Goal: Task Accomplishment & Management: Complete application form

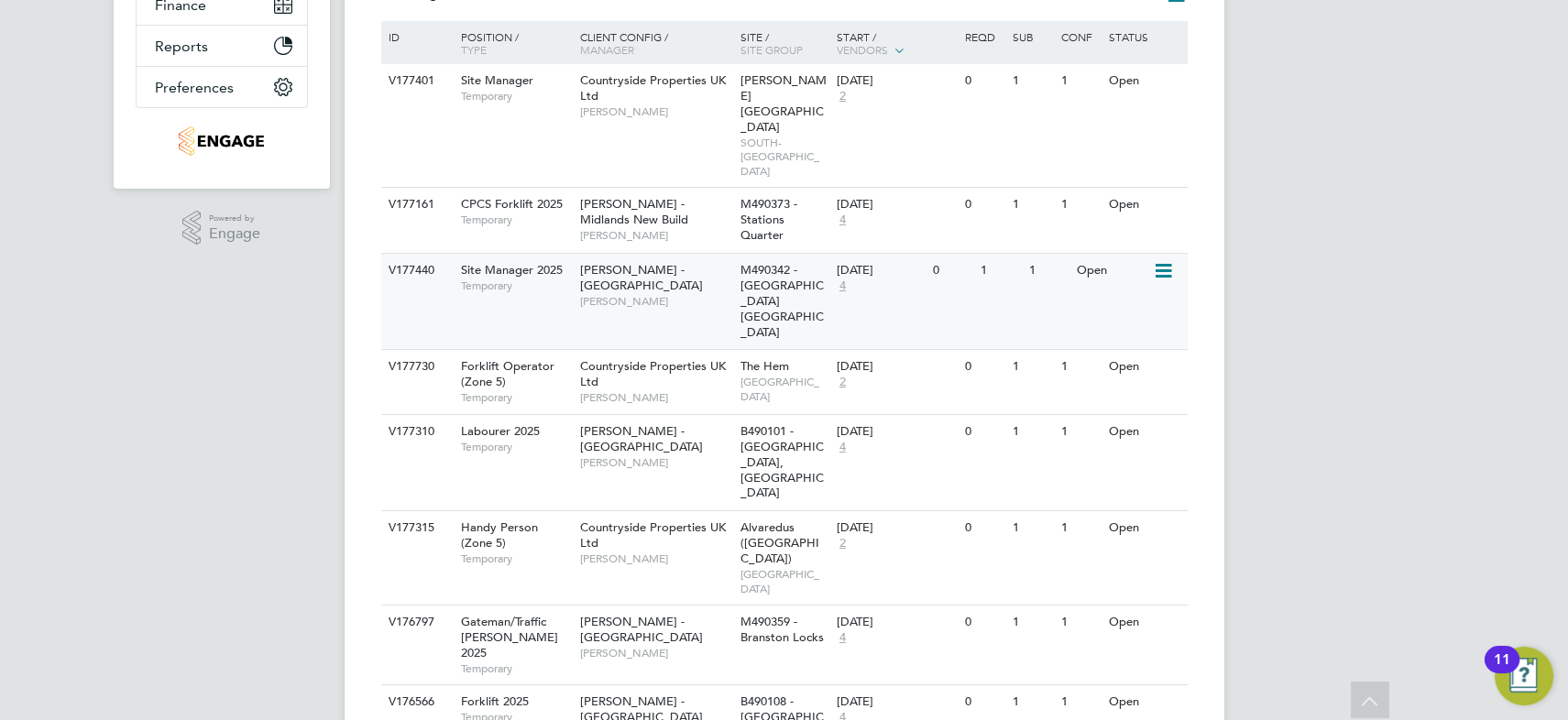
scroll to position [473, 0]
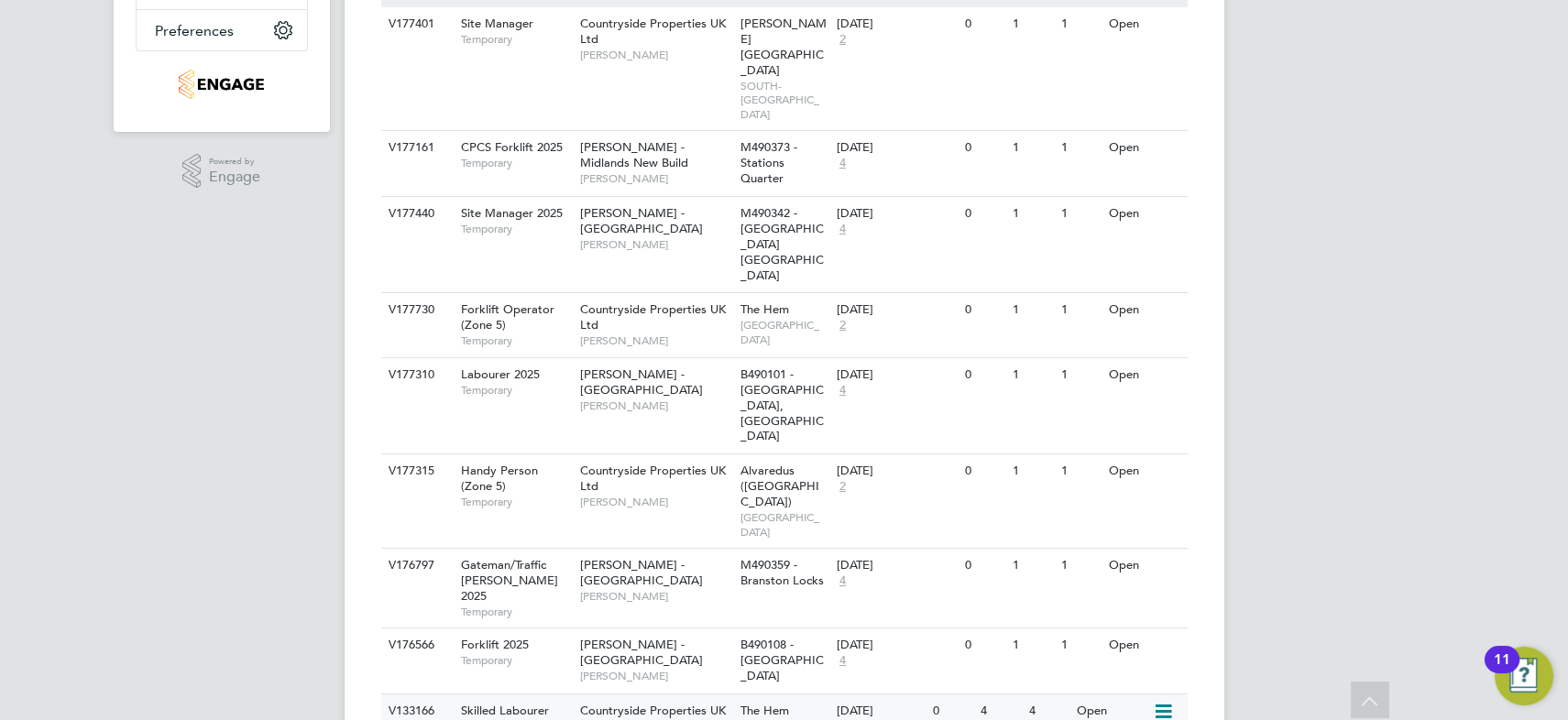
click at [644, 695] on div "Countryside Properties UK Ltd Daniel Russon" at bounding box center [656, 726] width 160 height 63
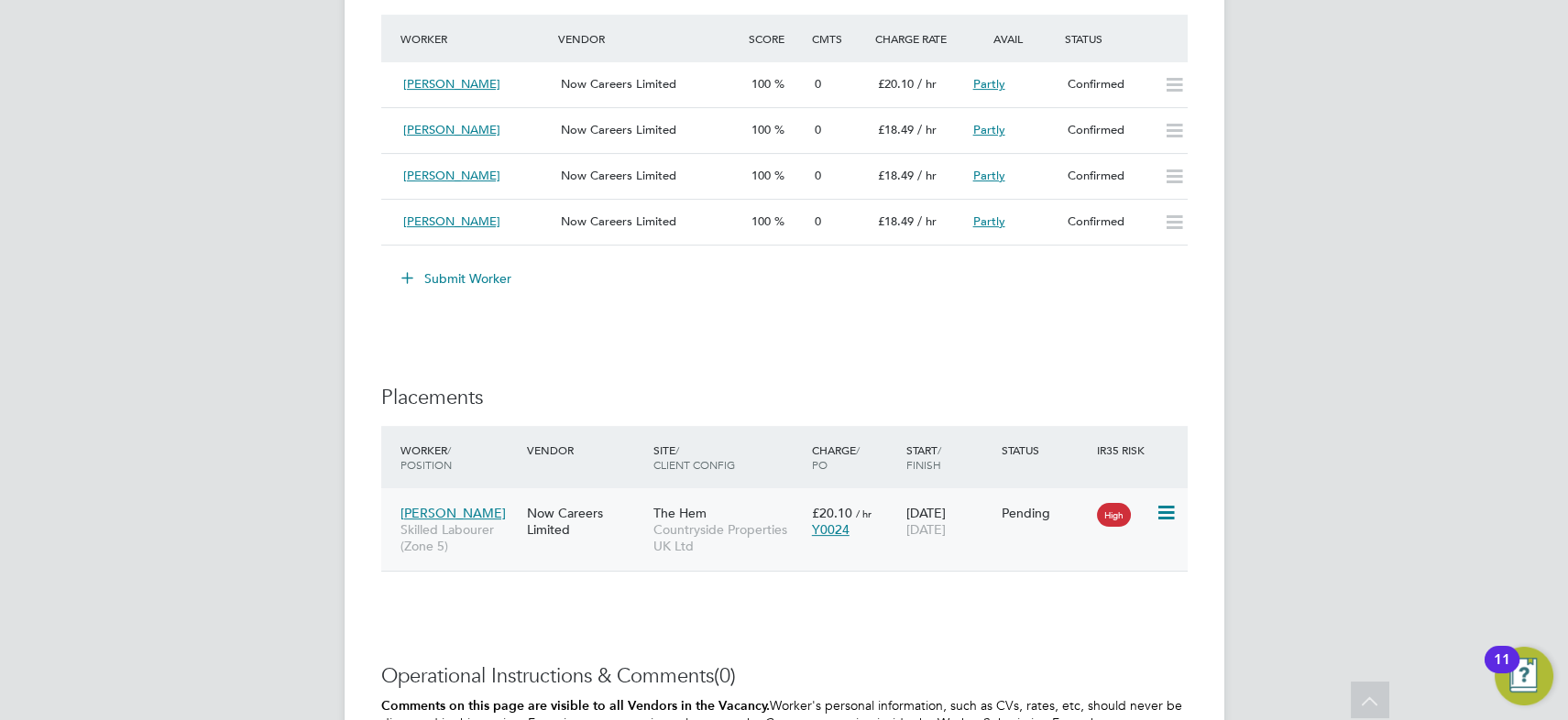
click at [1165, 506] on icon at bounding box center [1165, 513] width 18 height 22
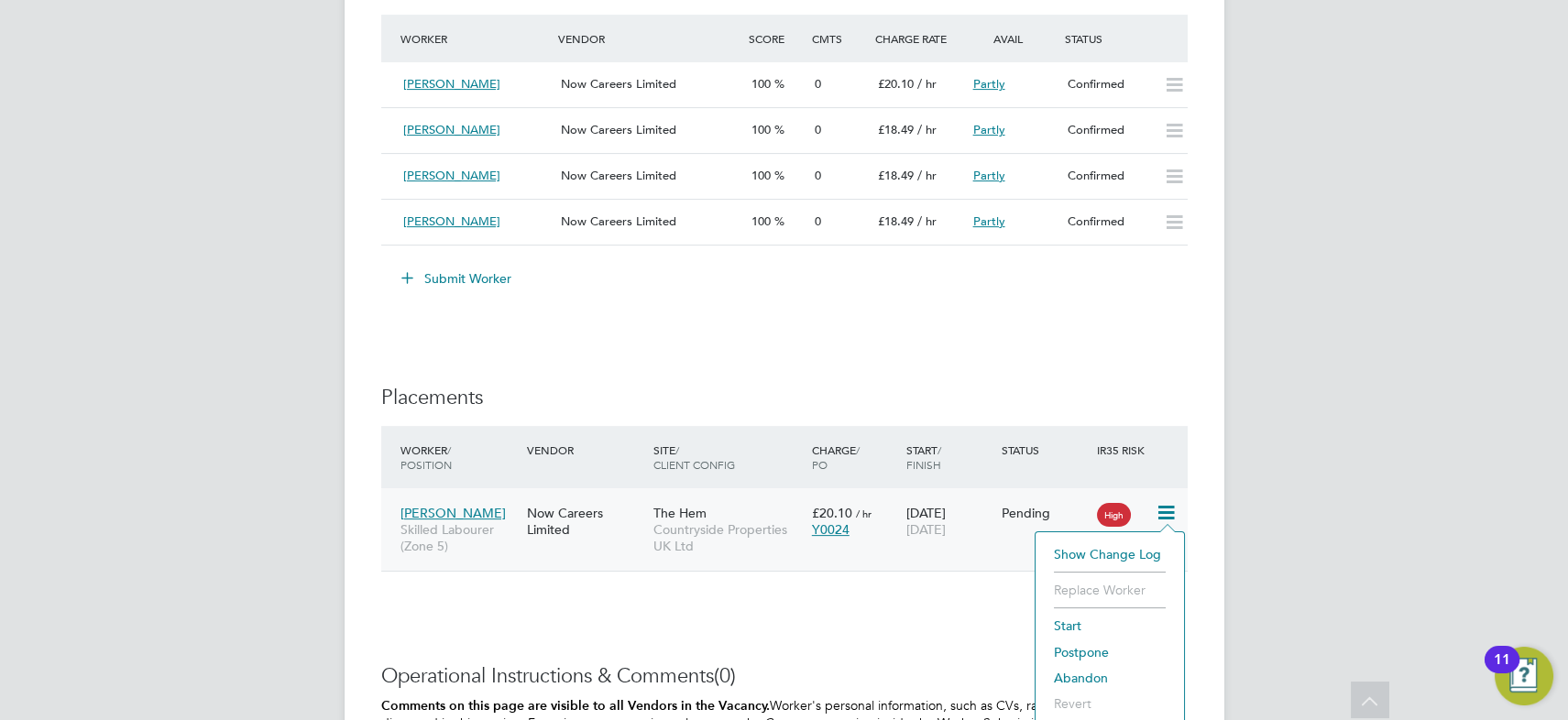
click at [1074, 623] on li "Start" at bounding box center [1110, 626] width 131 height 26
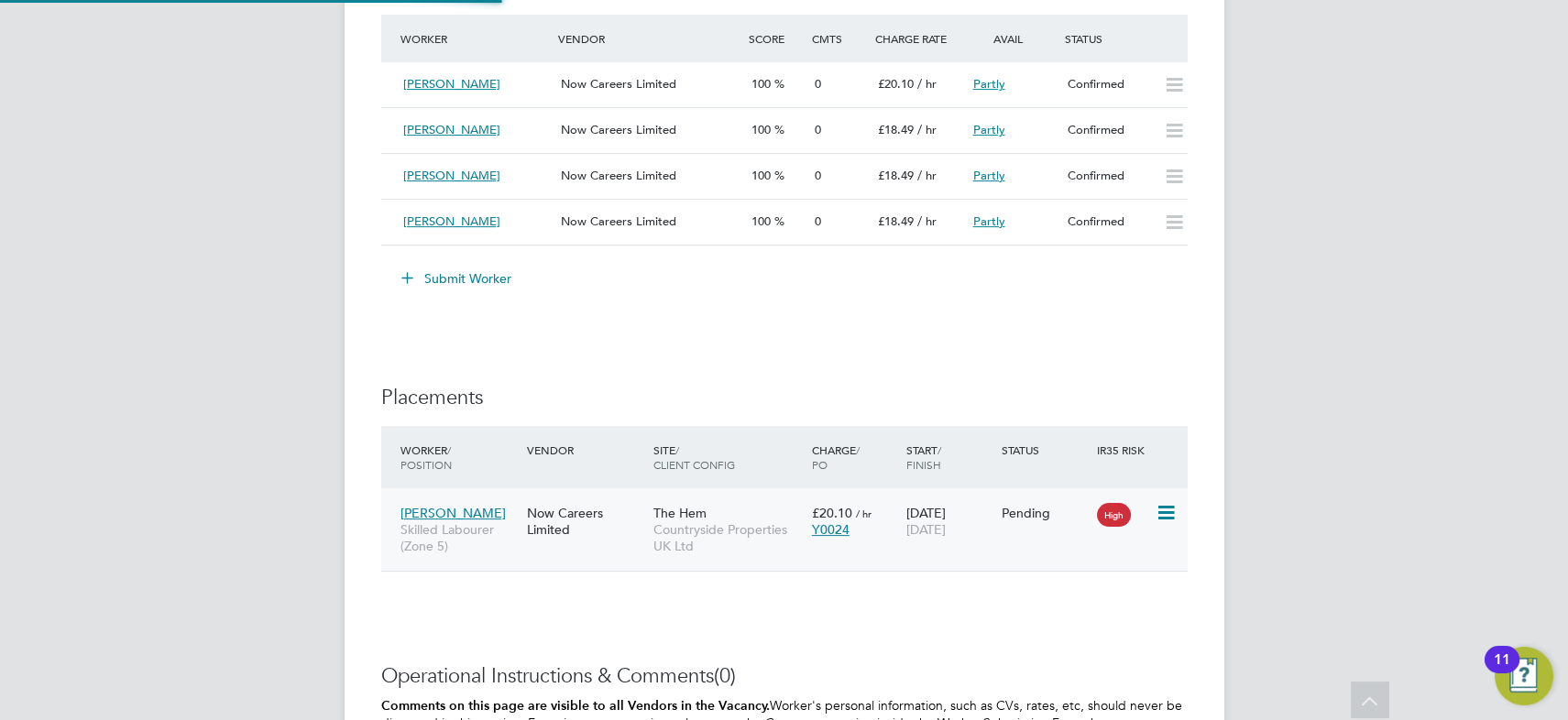
type input "[PERSON_NAME]"
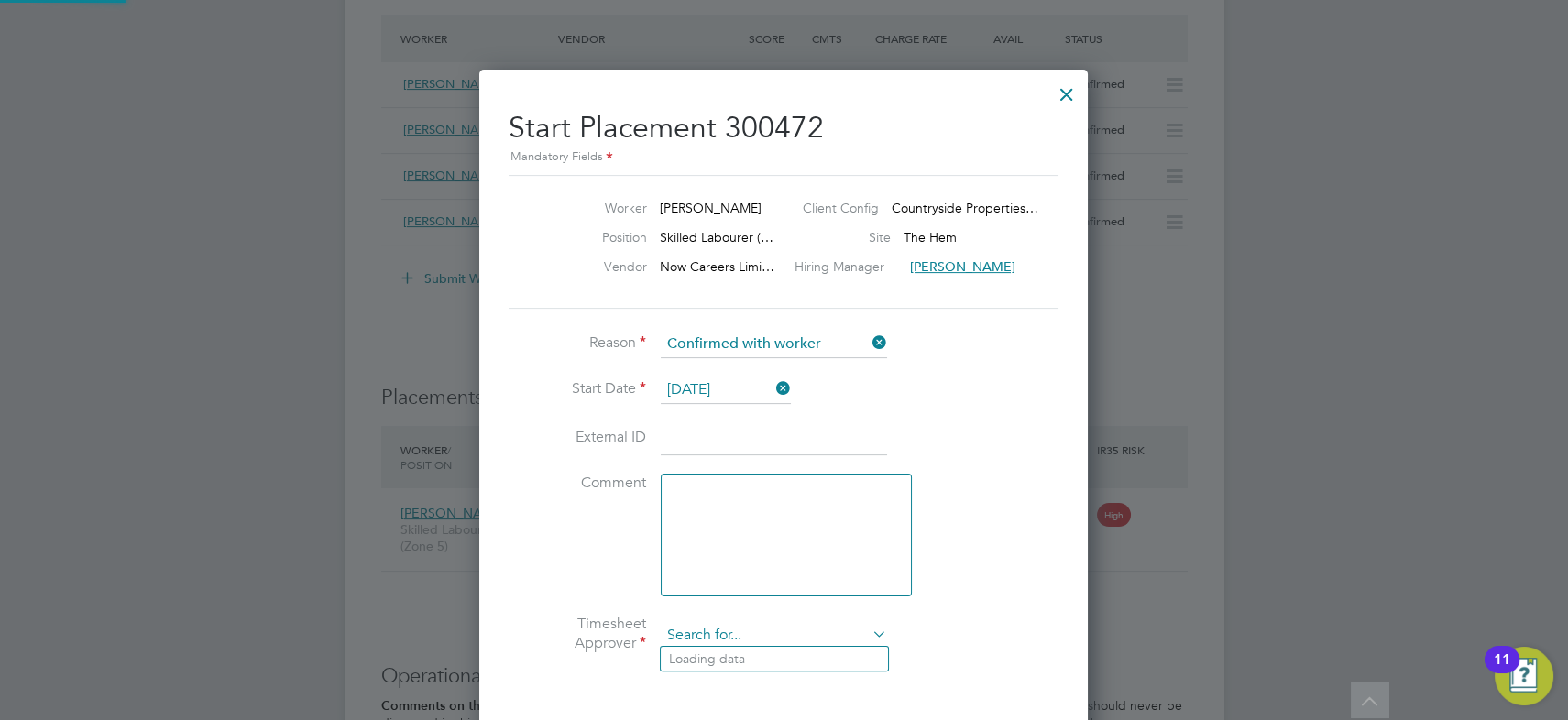
click at [798, 629] on input at bounding box center [774, 636] width 226 height 28
click at [779, 652] on li "[PERSON_NAME] Bu ll" at bounding box center [774, 659] width 227 height 25
type input "Brett Bull"
click at [927, 378] on li "Start Date 11 Aug 2025" at bounding box center [784, 400] width 550 height 46
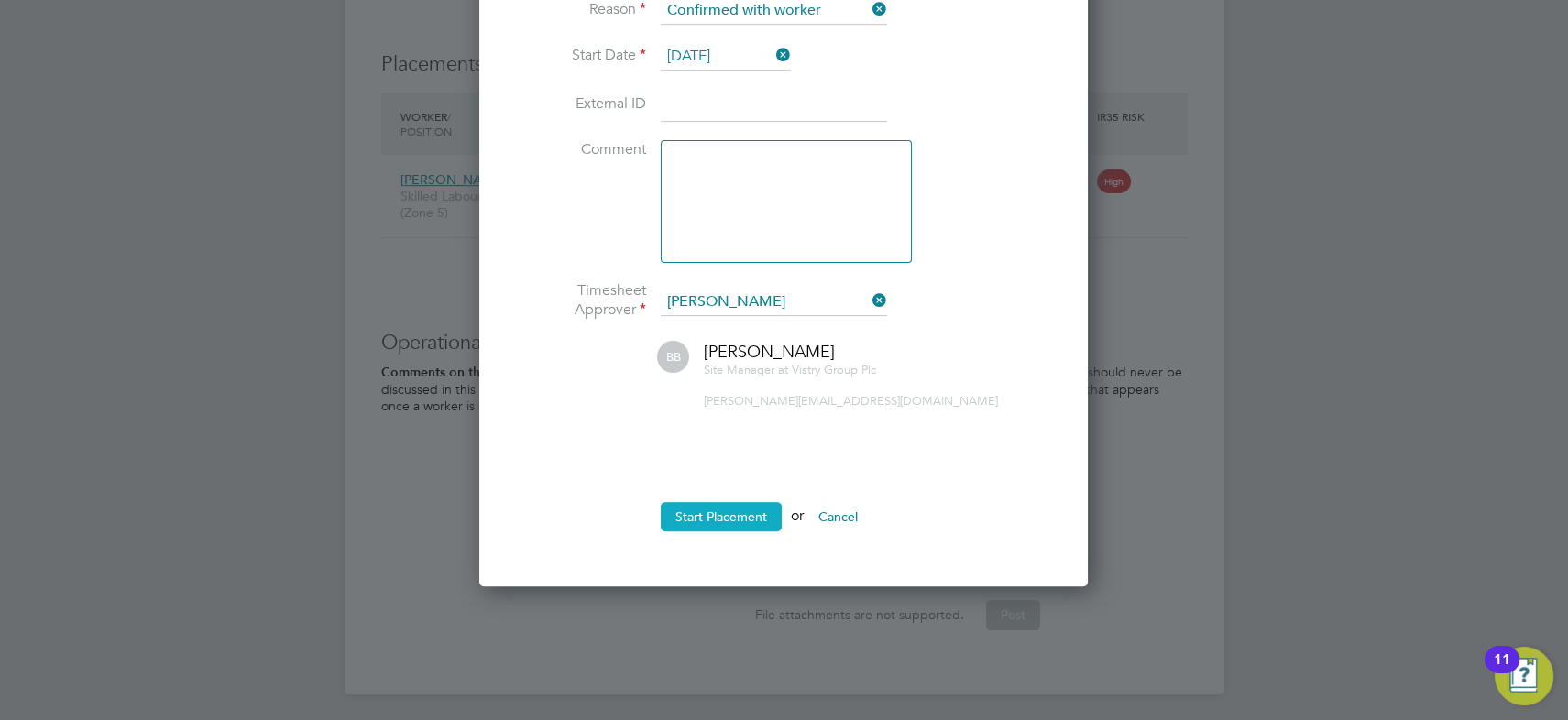
click at [734, 518] on button "Start Placement" at bounding box center [722, 517] width 121 height 29
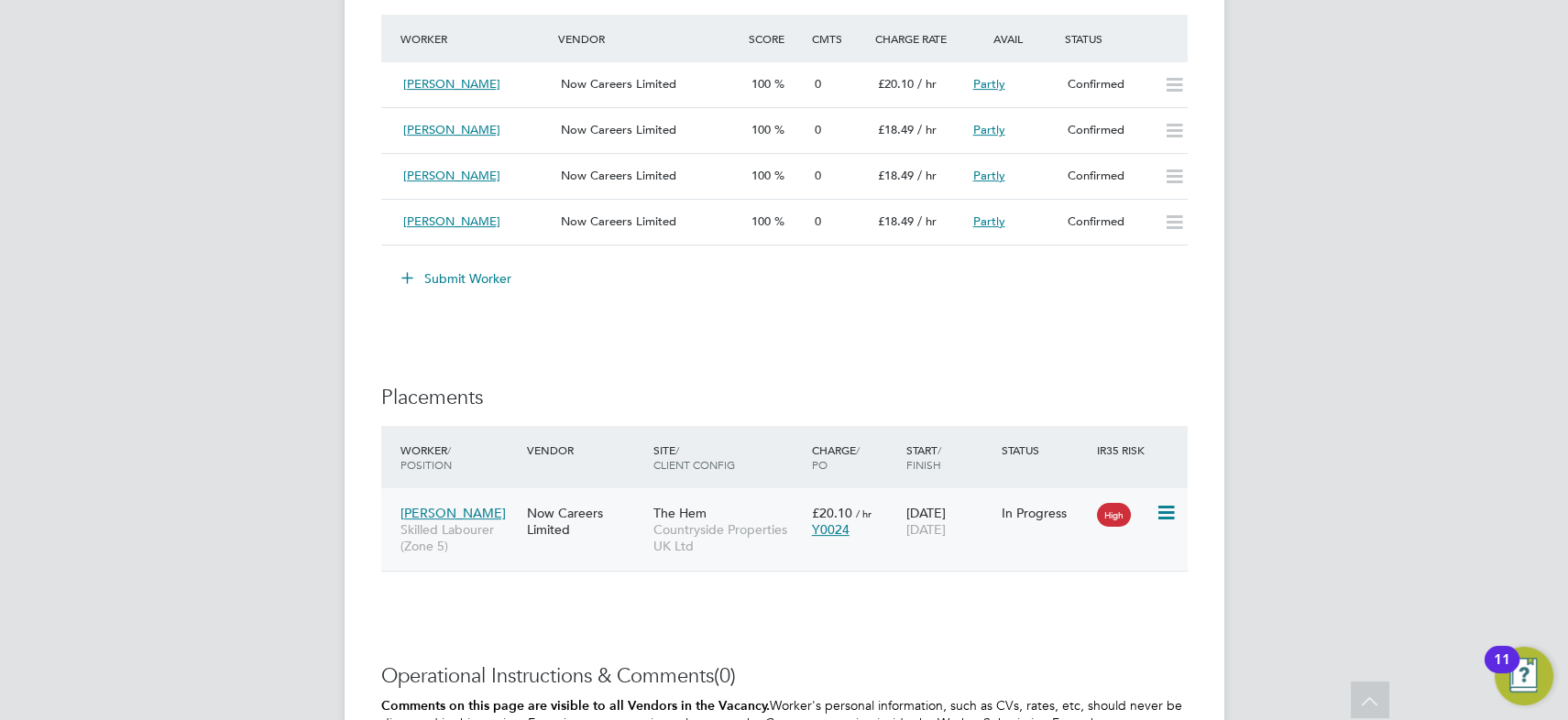
click at [468, 509] on span "Amandeep Singh" at bounding box center [453, 513] width 106 height 17
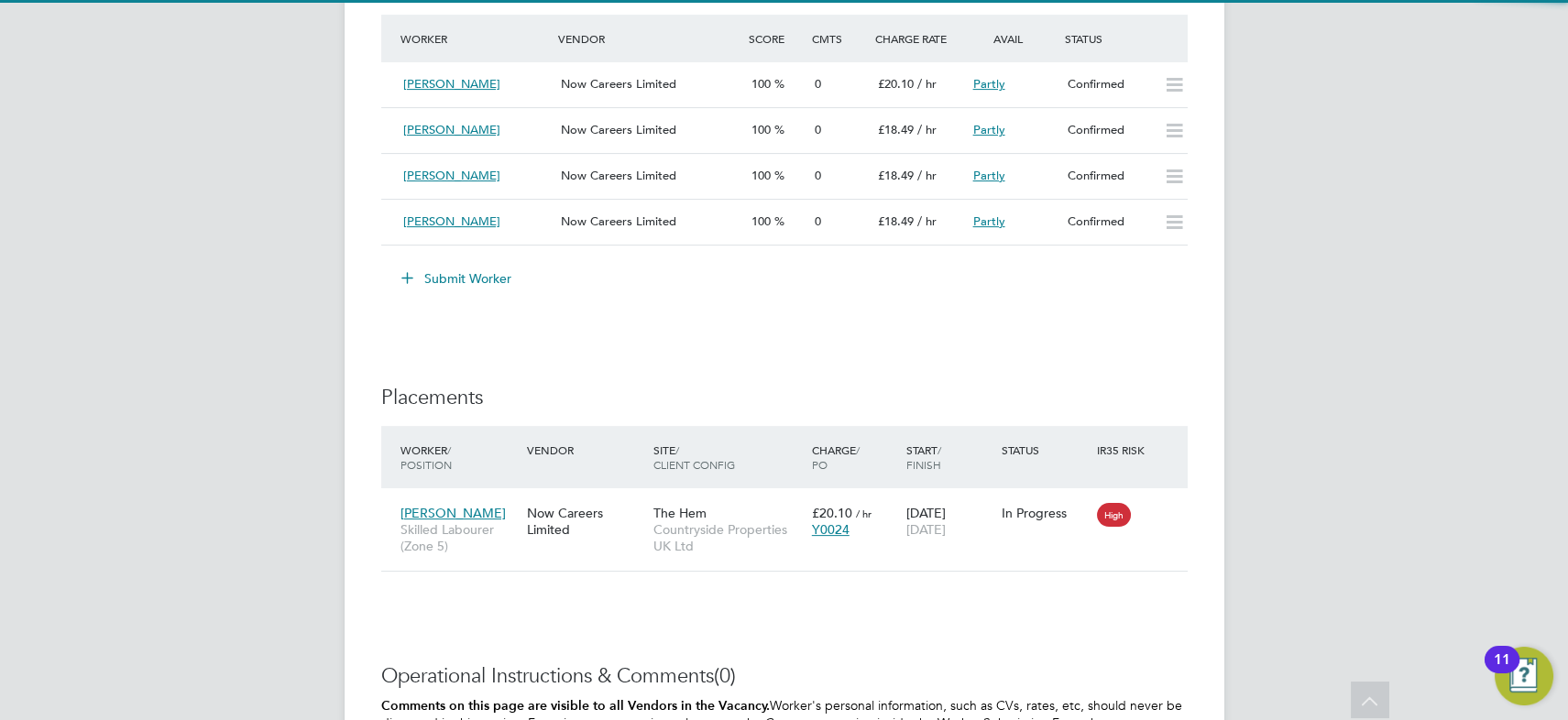
scroll to position [529, 486]
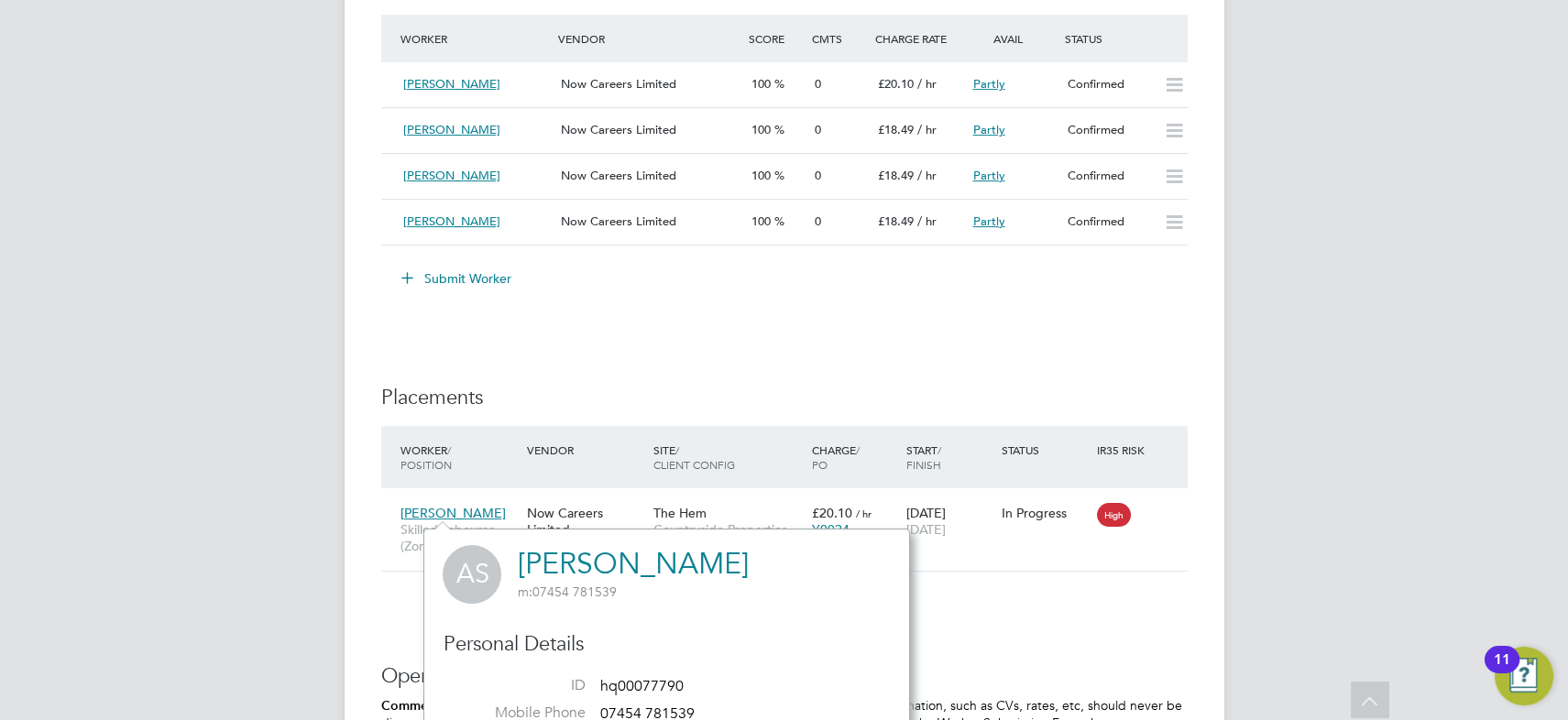
click at [659, 566] on link "[PERSON_NAME]" at bounding box center [632, 564] width 231 height 36
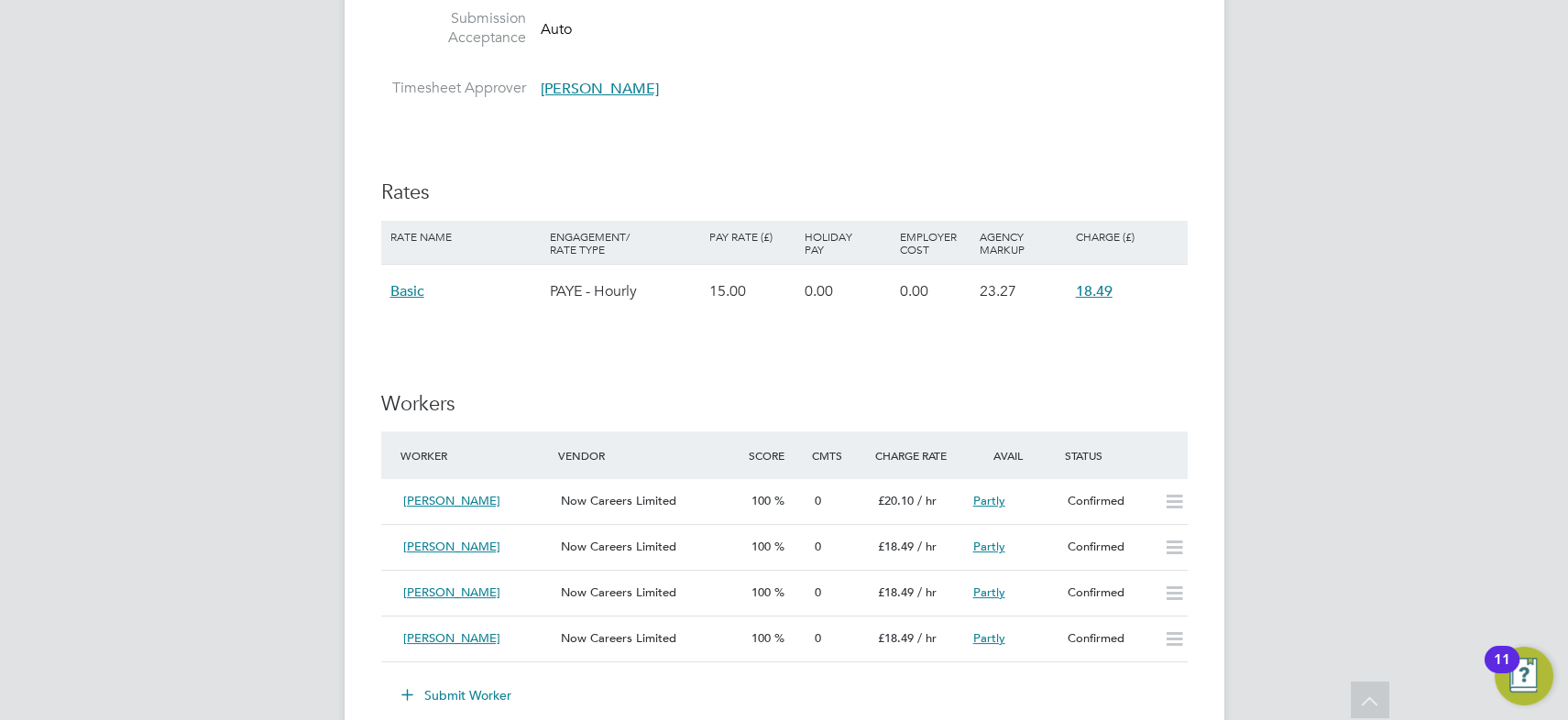
scroll to position [499, 0]
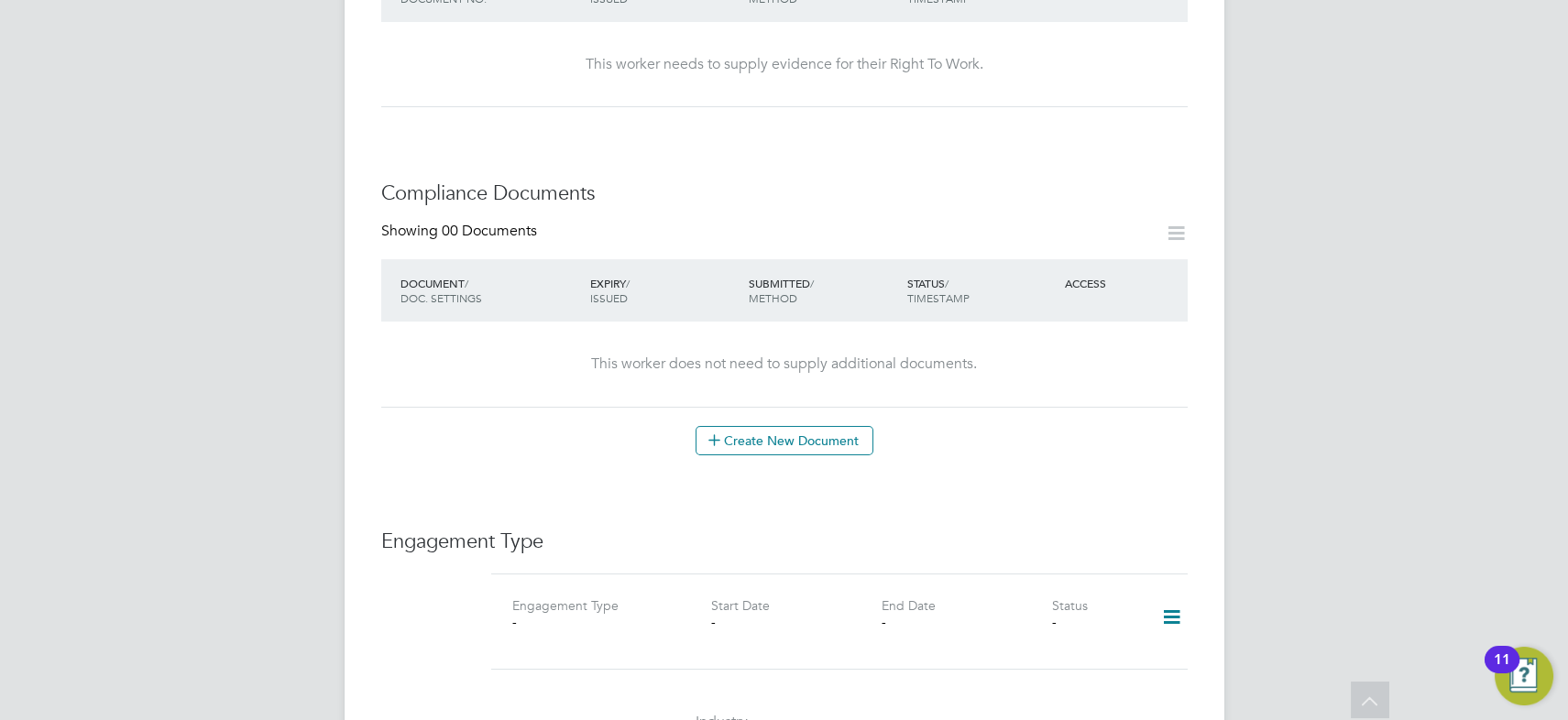
scroll to position [999, 0]
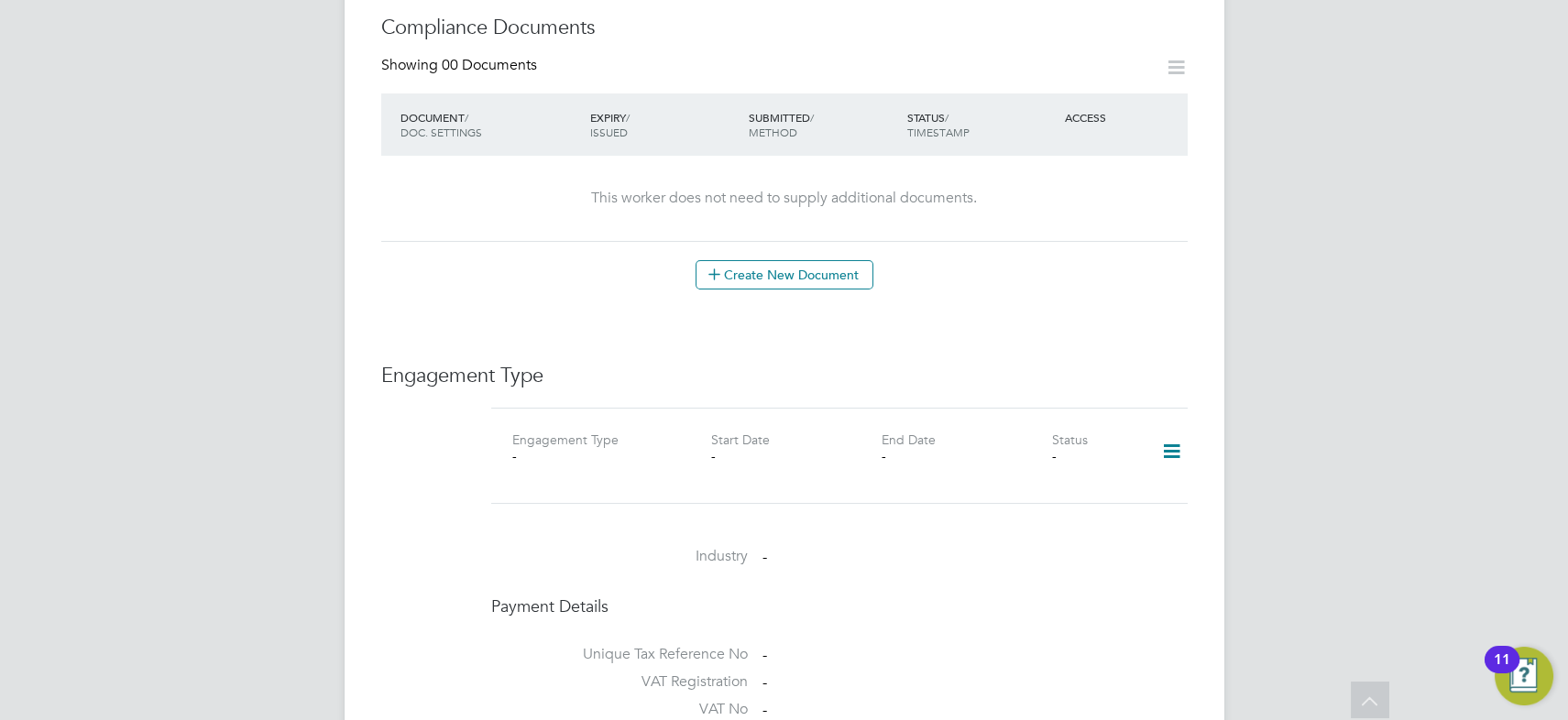
click at [1172, 430] on icon at bounding box center [1172, 451] width 32 height 42
click at [1092, 505] on li "Add Engagement Type" at bounding box center [1079, 511] width 208 height 26
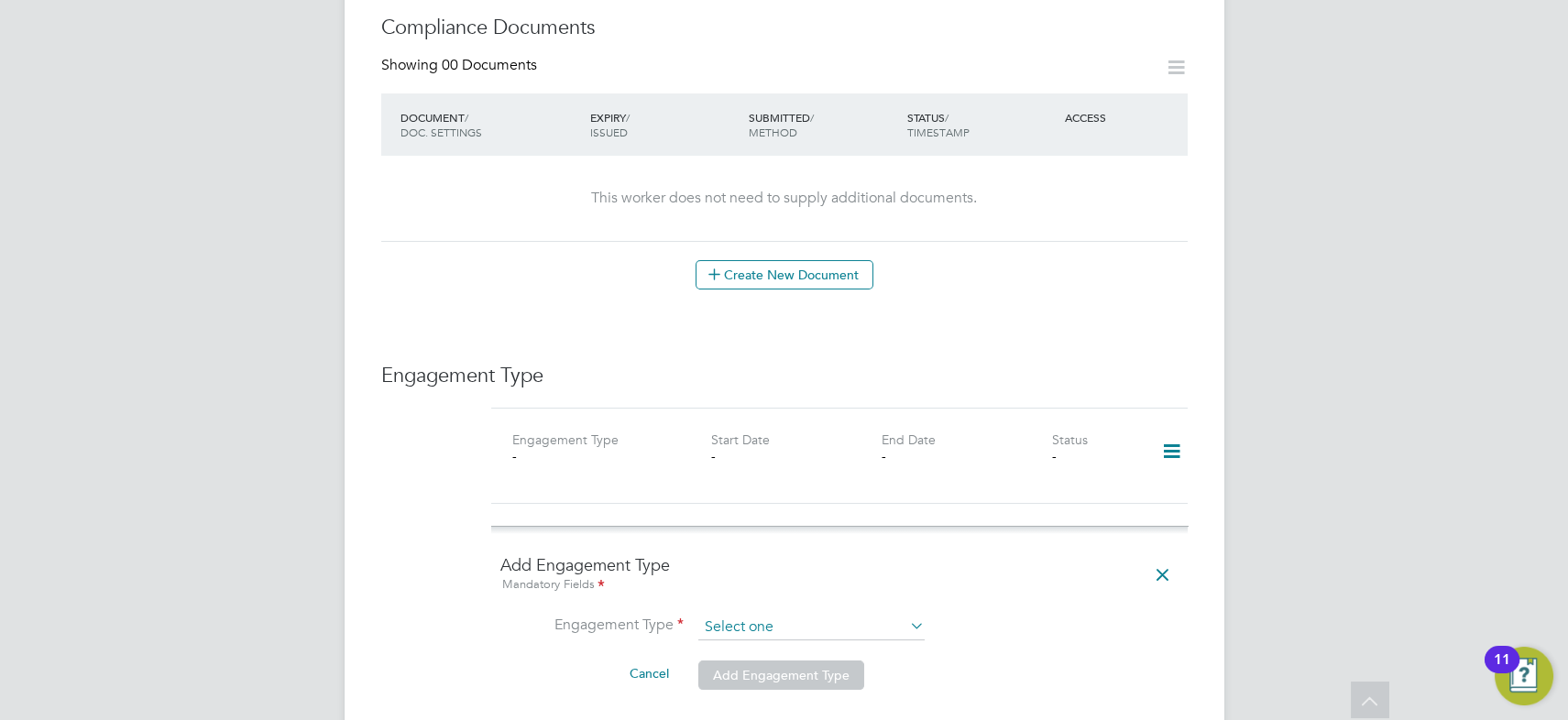
drag, startPoint x: 755, startPoint y: 604, endPoint x: 764, endPoint y: 605, distance: 9.1
click at [756, 615] on input at bounding box center [812, 628] width 226 height 26
click at [779, 615] on input at bounding box center [812, 628] width 226 height 26
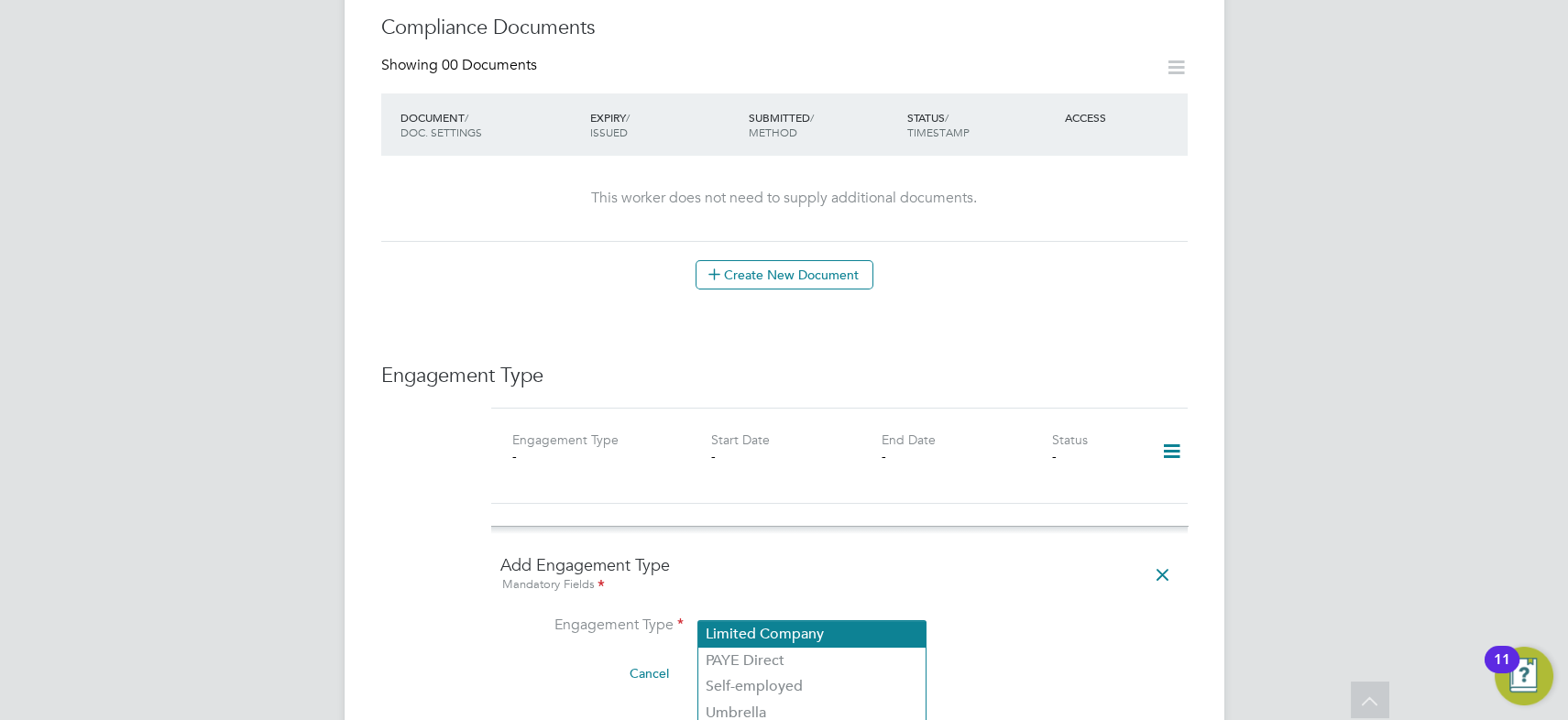
scroll to position [1082, 0]
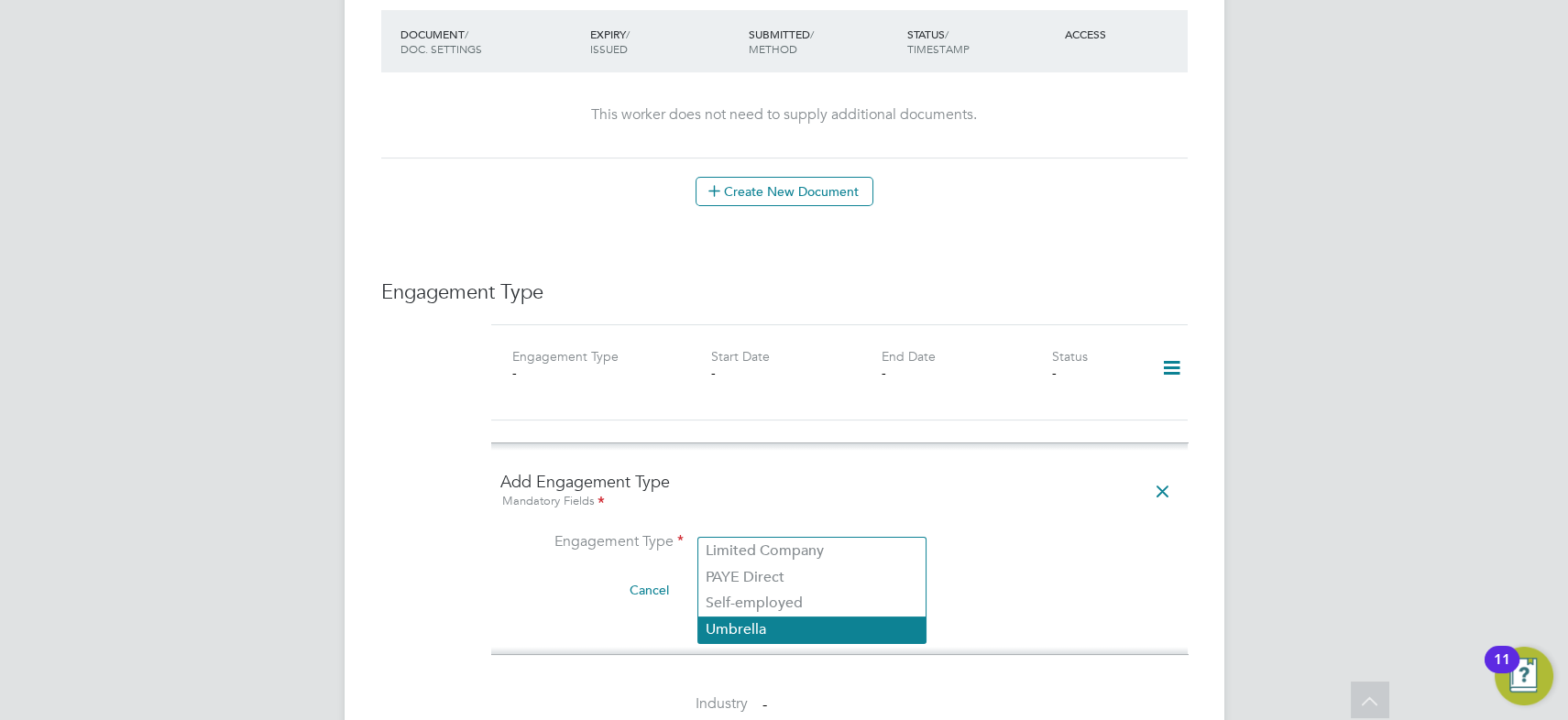
click at [806, 633] on li "Umbrella" at bounding box center [812, 630] width 227 height 27
type input "Umbrella"
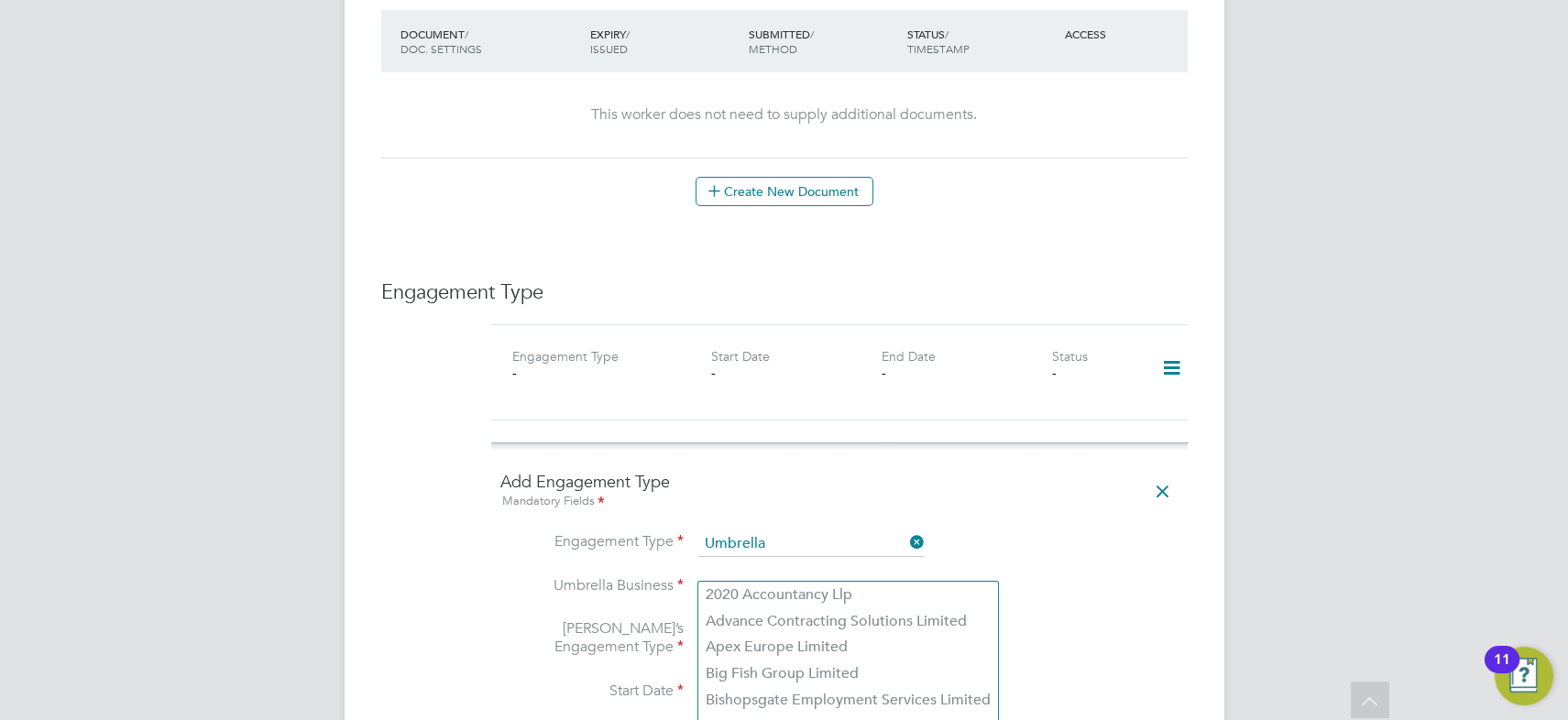
click at [775, 576] on input at bounding box center [812, 589] width 226 height 26
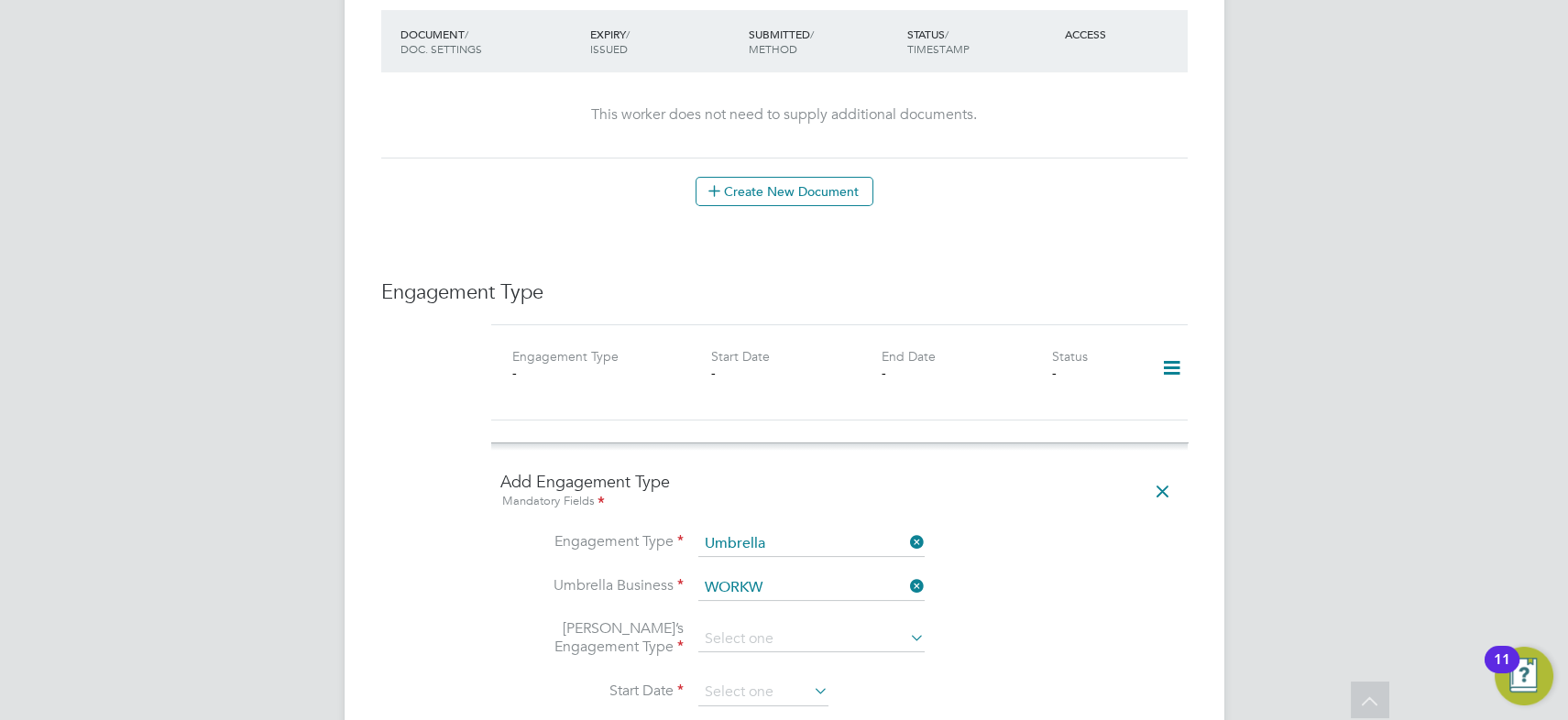
click at [773, 588] on li "Workw ell People Solutions Limited" at bounding box center [824, 595] width 250 height 27
type input "Workwell People Solutions Limited"
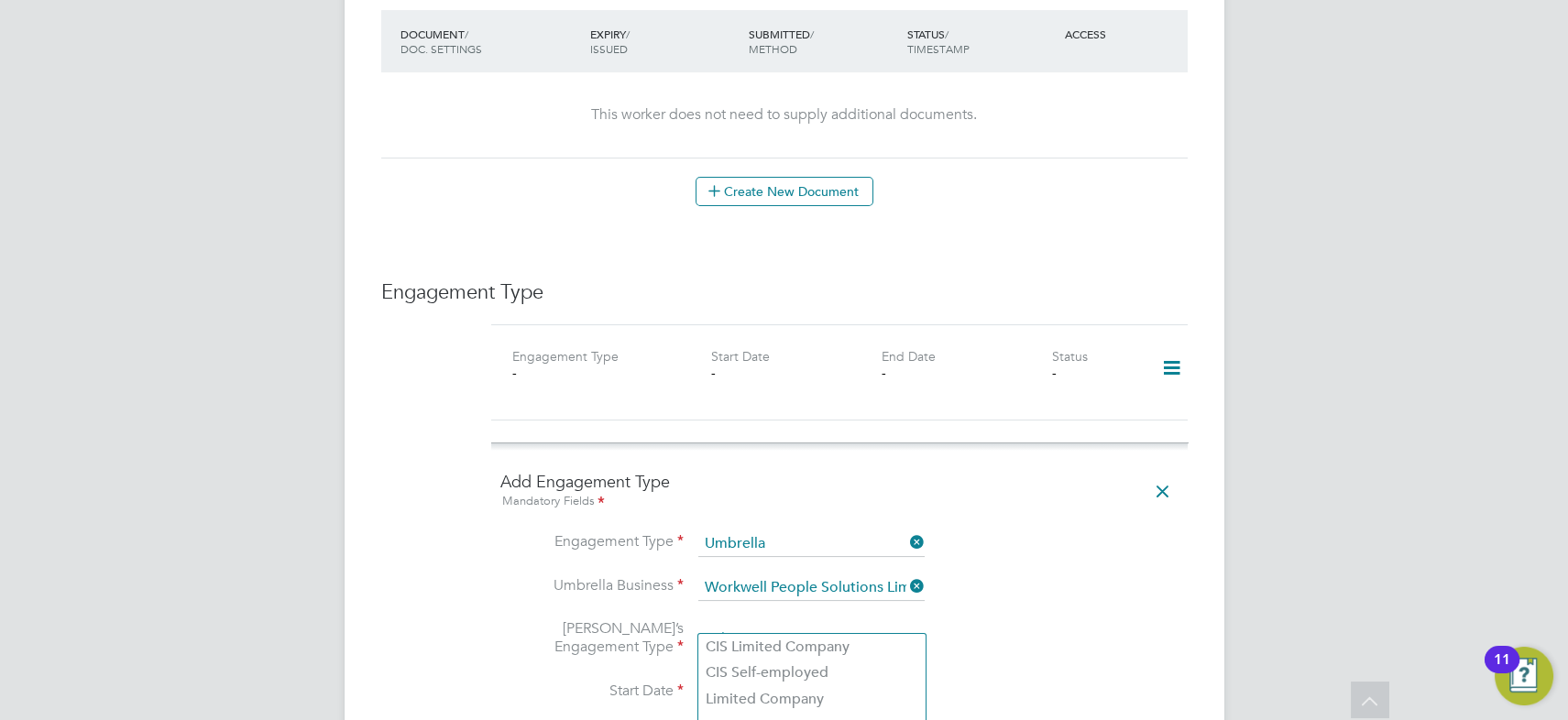
click at [761, 627] on input at bounding box center [812, 640] width 226 height 26
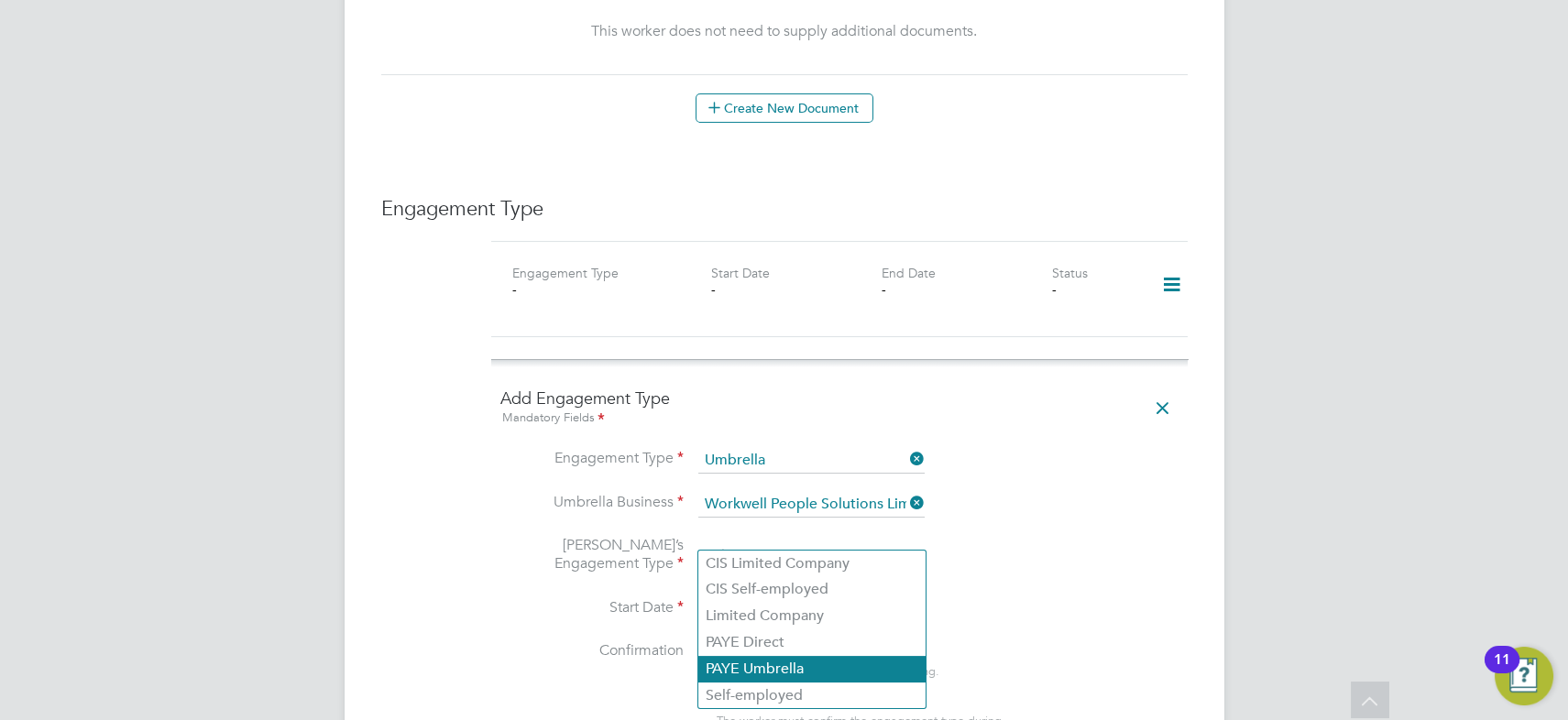
click at [804, 657] on li "PAYE Umbrella" at bounding box center [812, 669] width 227 height 27
type input "PAYE Umbrella"
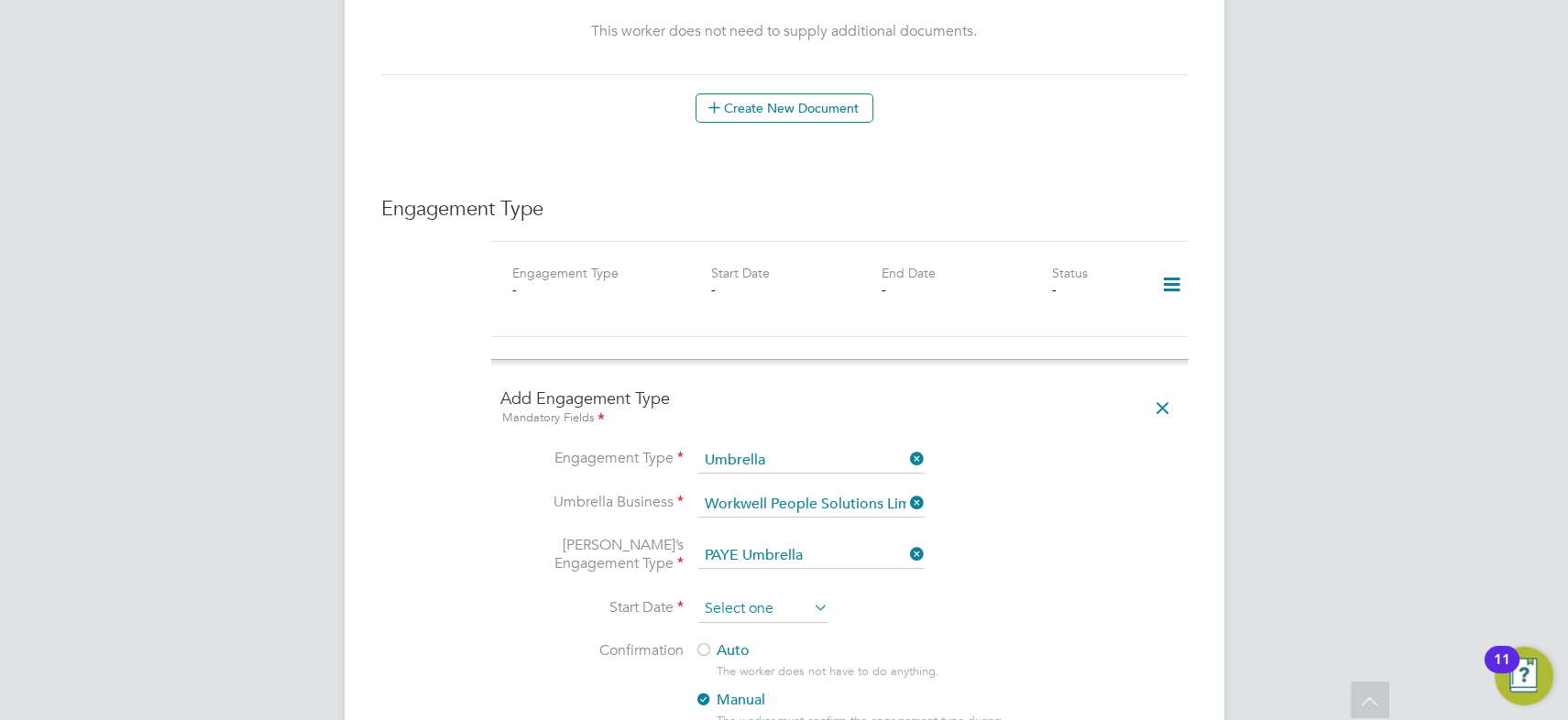
click at [777, 596] on input at bounding box center [764, 610] width 131 height 28
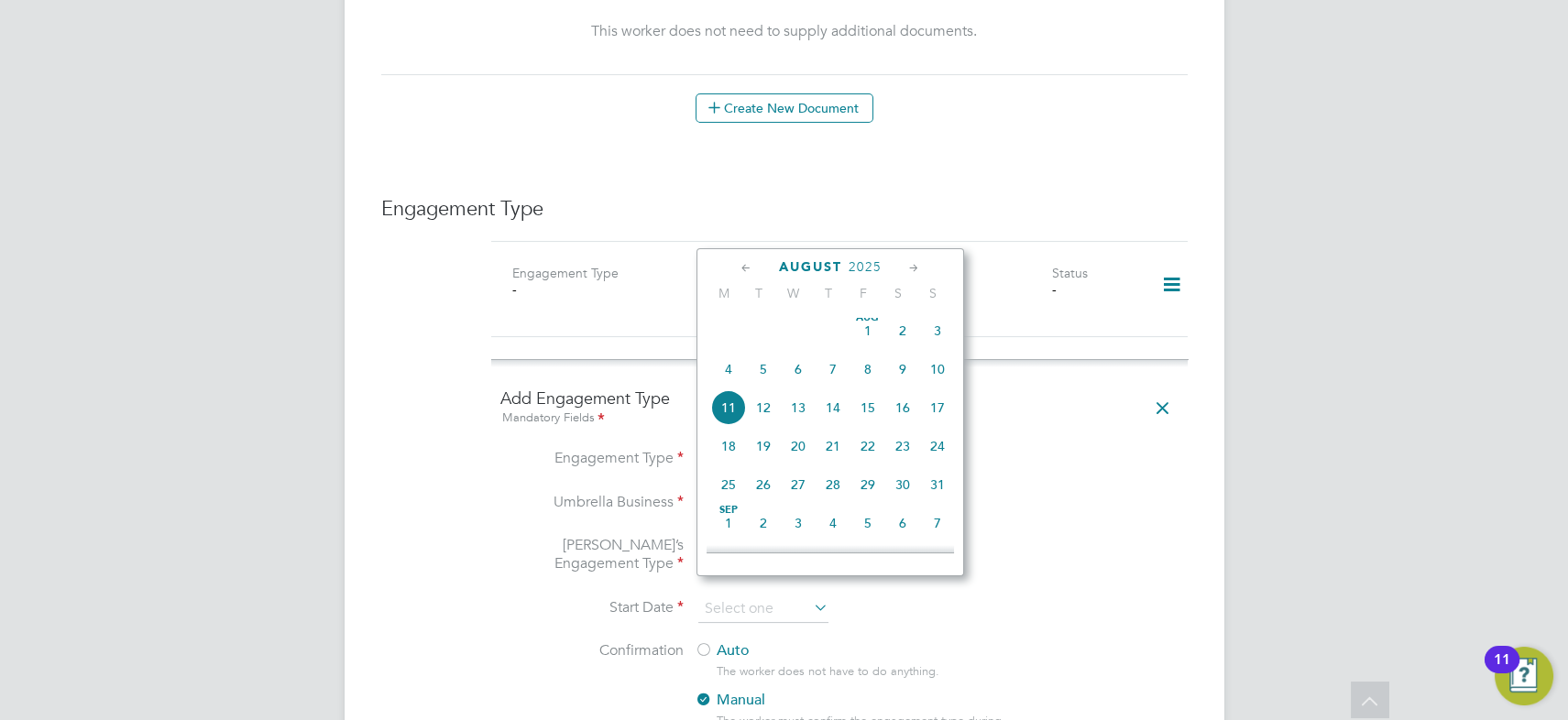
click at [728, 411] on span "11" at bounding box center [728, 408] width 35 height 35
type input "[DATE]"
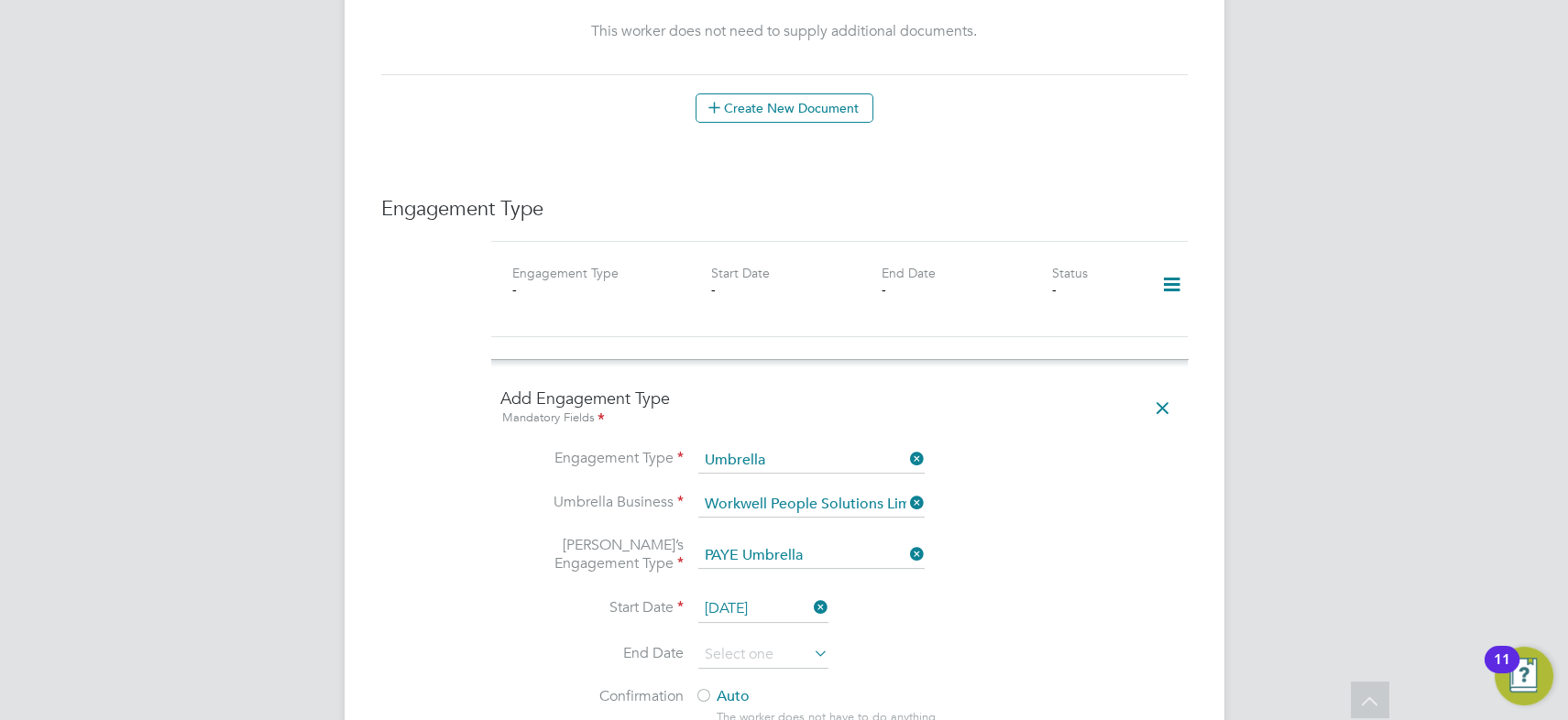
click at [707, 689] on div at bounding box center [704, 698] width 18 height 18
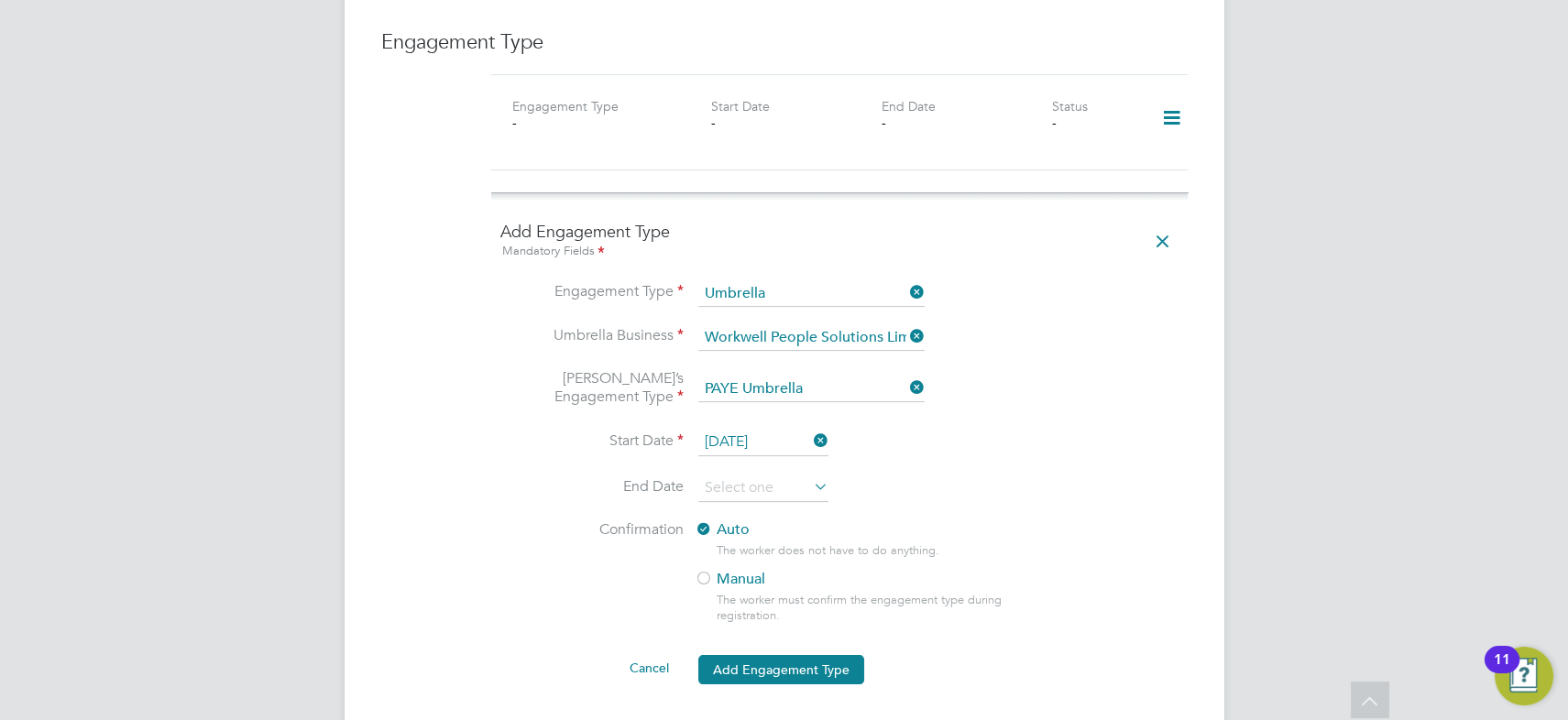
scroll to position [1416, 0]
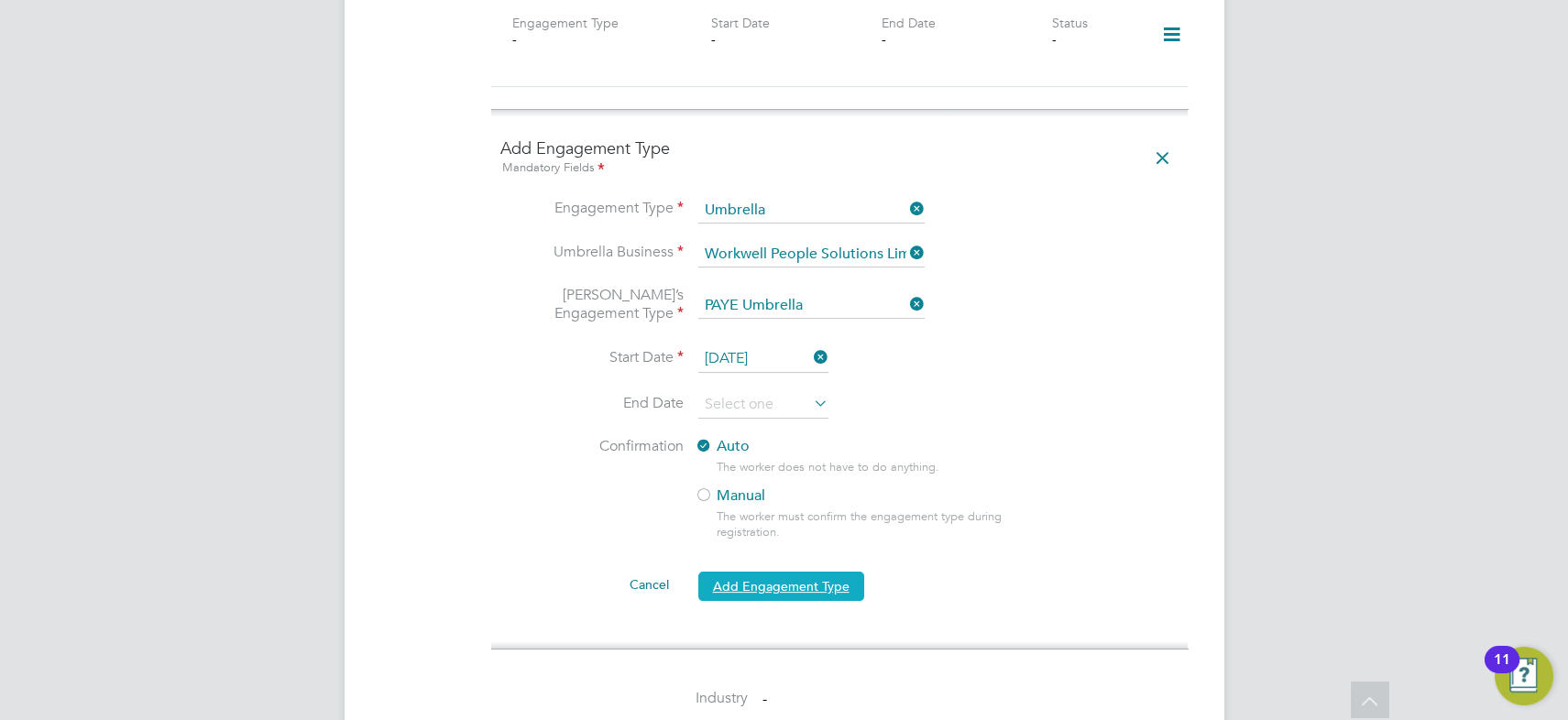
click at [825, 572] on button "Add Engagement Type" at bounding box center [782, 587] width 166 height 29
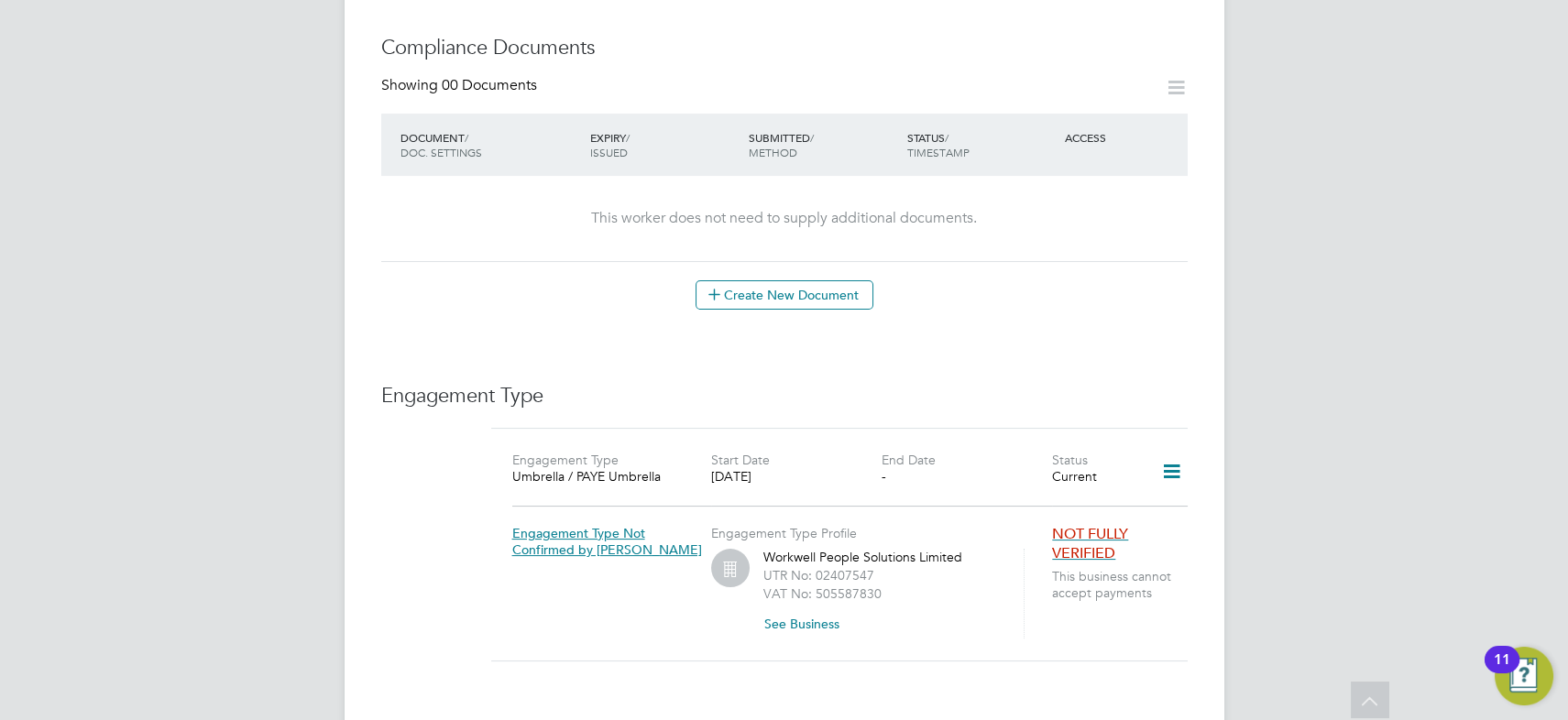
scroll to position [562, 0]
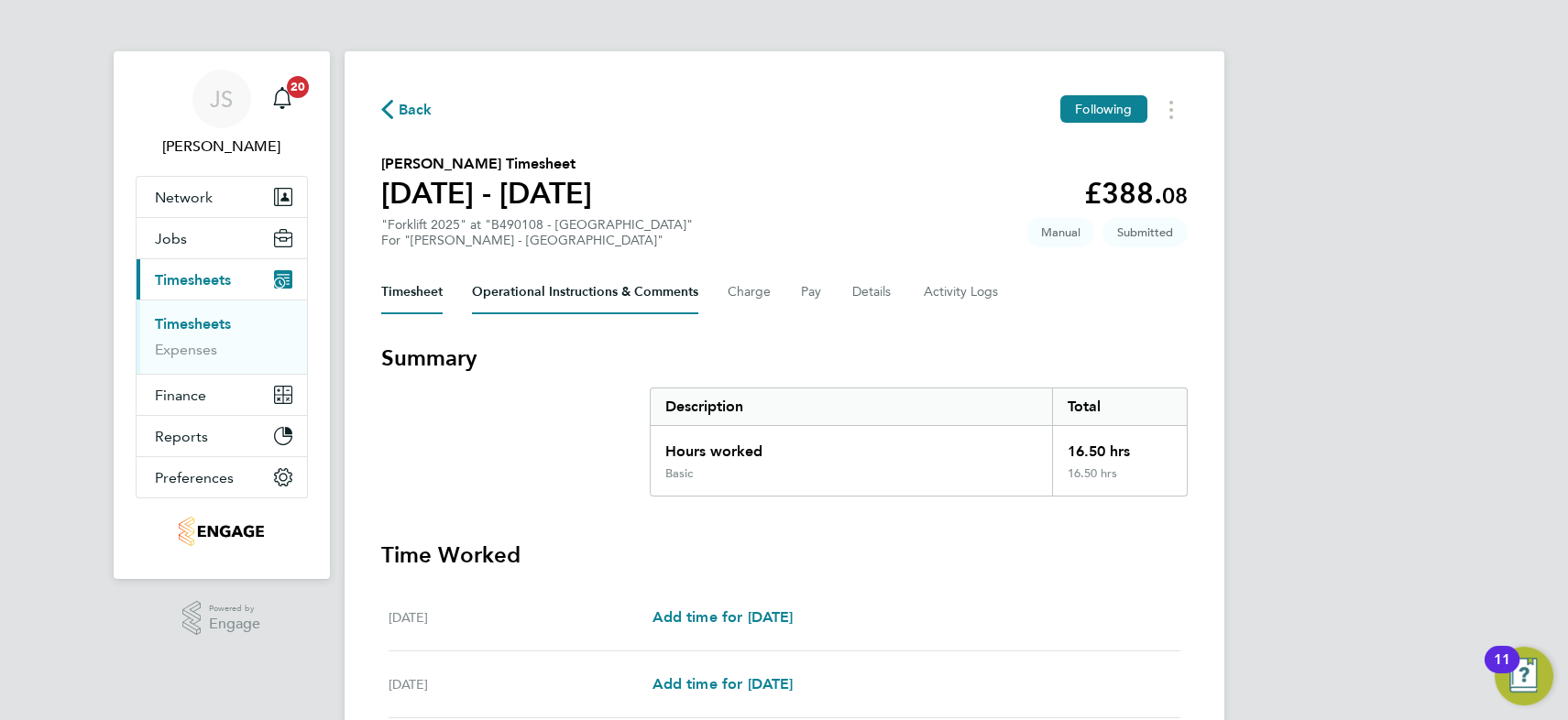
click at [612, 291] on Comments-tab "Operational Instructions & Comments" at bounding box center [585, 292] width 226 height 44
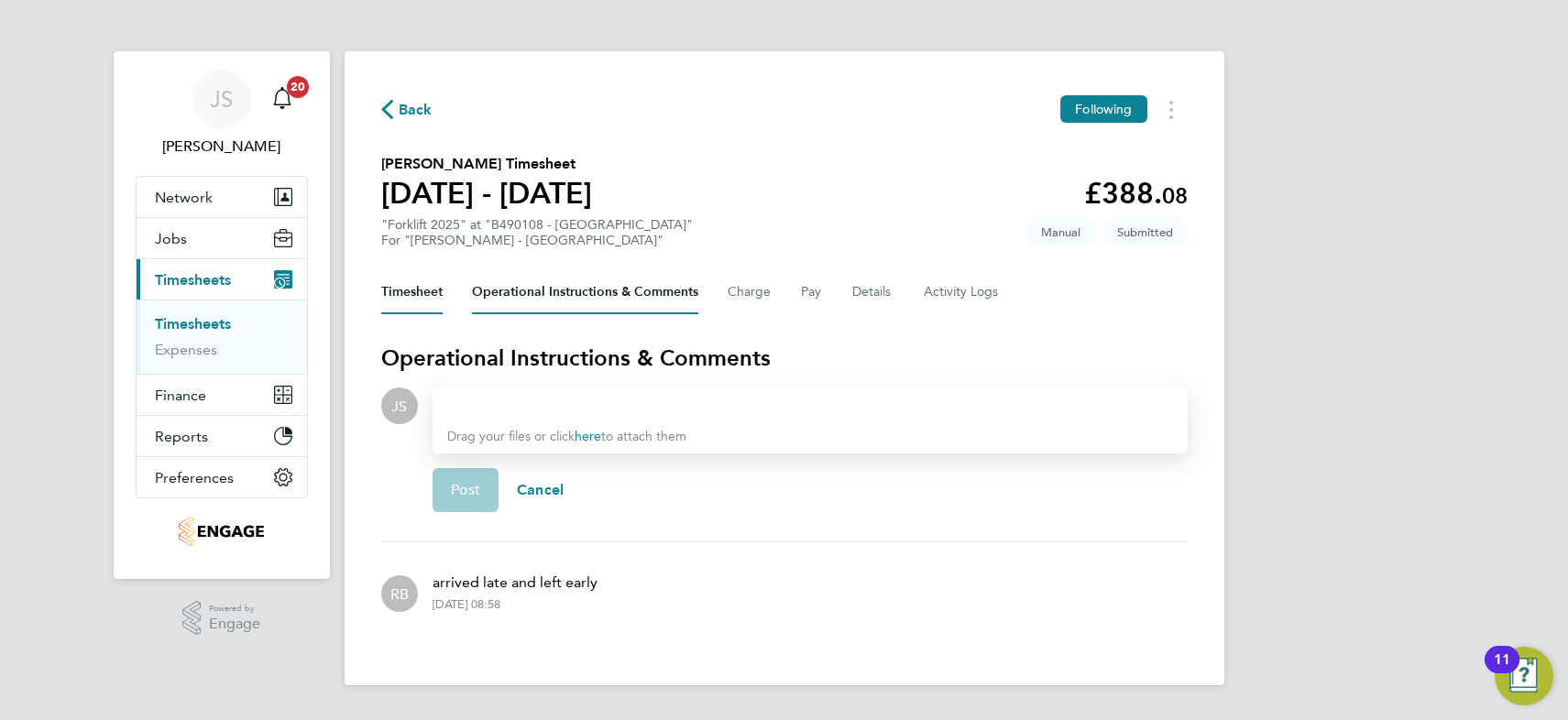
click at [403, 295] on button "Timesheet" at bounding box center [412, 292] width 62 height 44
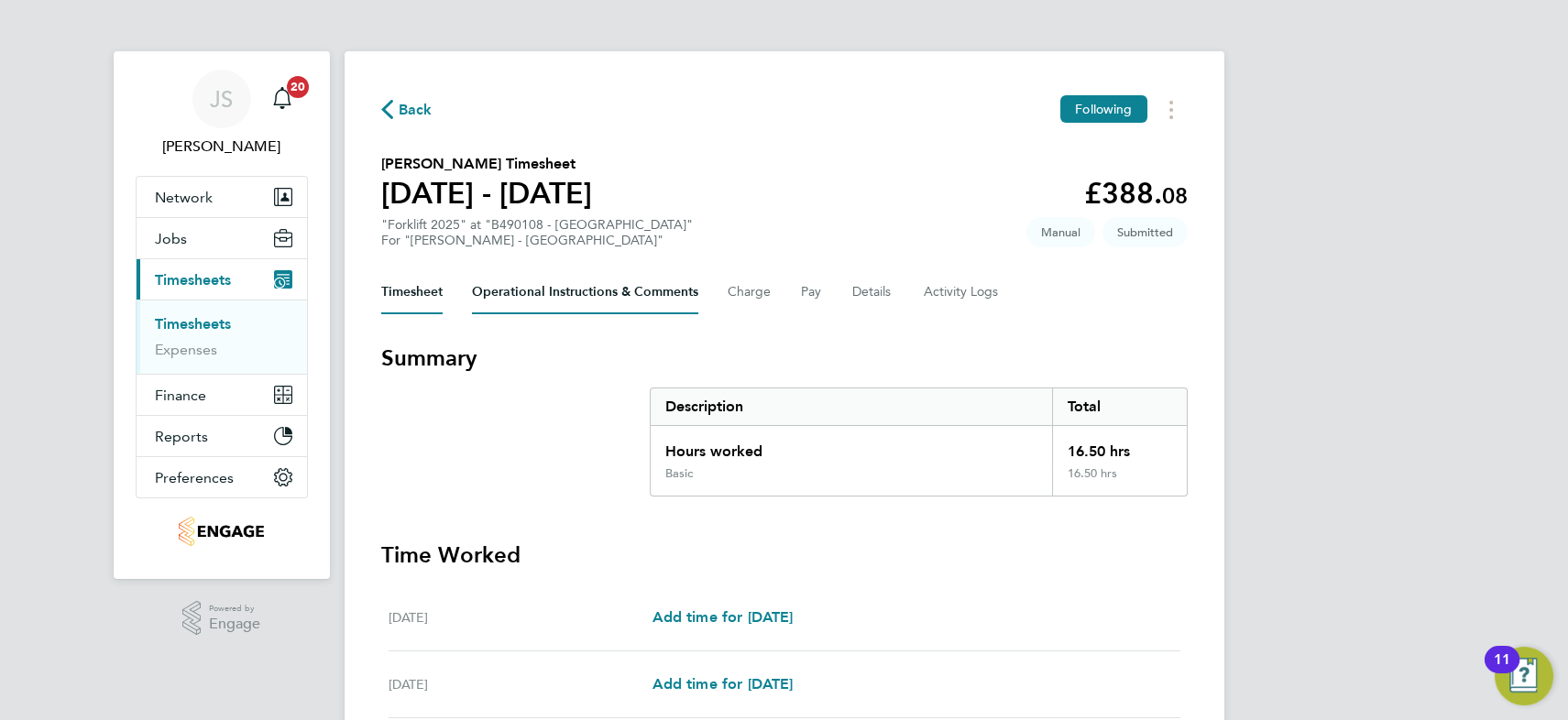
click at [564, 303] on Comments-tab "Operational Instructions & Comments" at bounding box center [585, 292] width 226 height 44
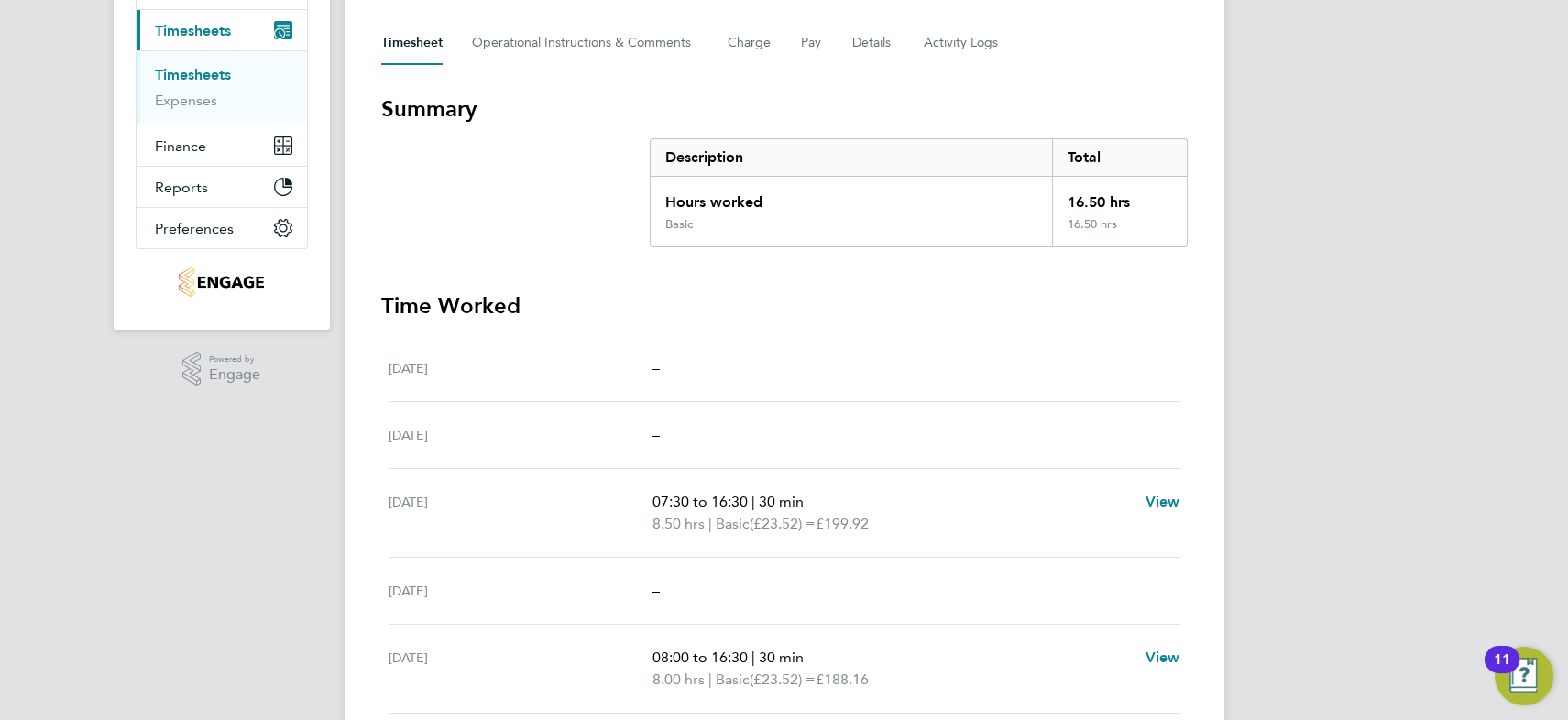
scroll to position [333, 0]
